Goal: Task Accomplishment & Management: Use online tool/utility

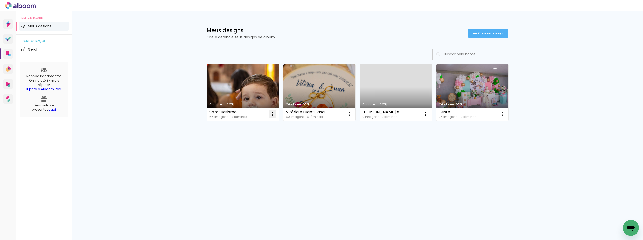
click at [275, 117] on iron-icon at bounding box center [273, 114] width 6 height 6
click at [230, 82] on link "Criado em [DATE]" at bounding box center [243, 92] width 72 height 57
